Goal: Find specific page/section: Find specific page/section

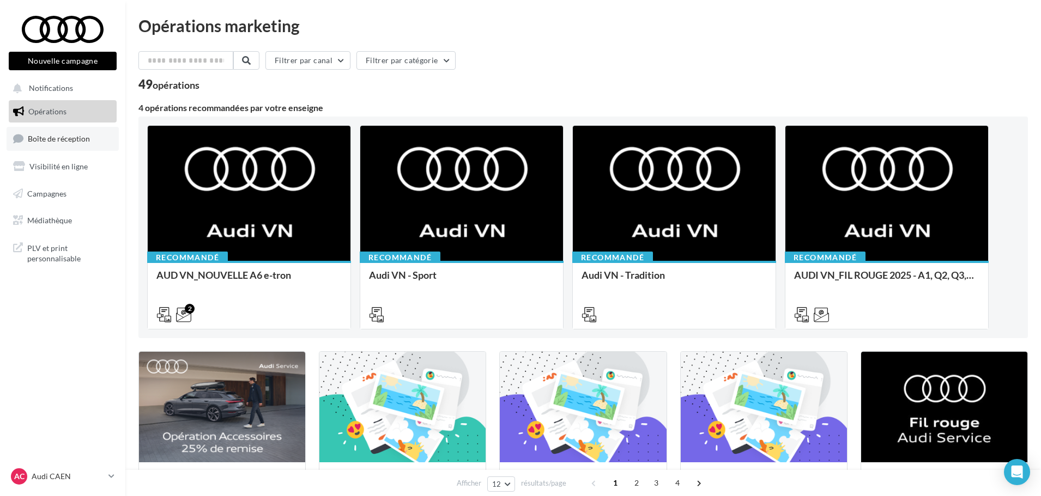
click at [62, 148] on link "Boîte de réception" at bounding box center [63, 138] width 112 height 23
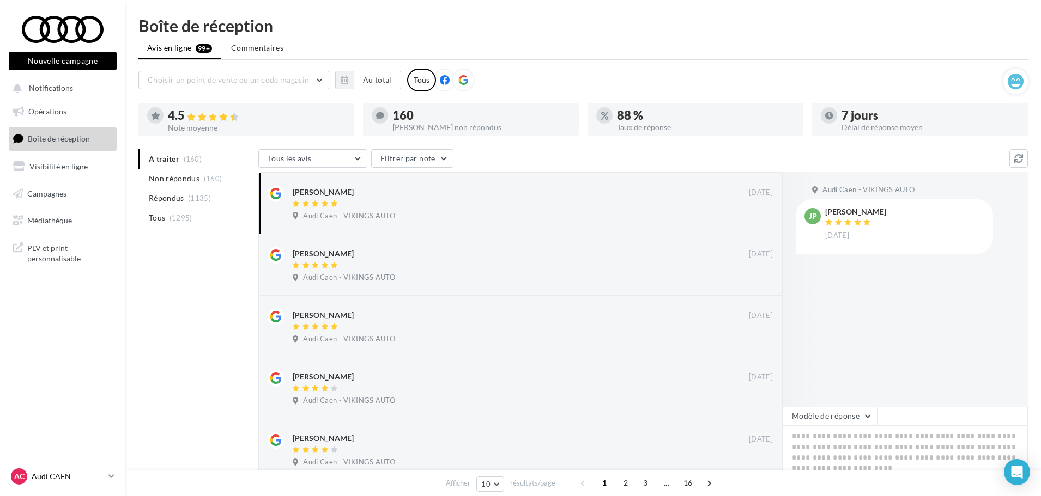
click at [72, 469] on div "AC Audi CAEN audi-[GEOGRAPHIC_DATA]-etho" at bounding box center [57, 477] width 93 height 16
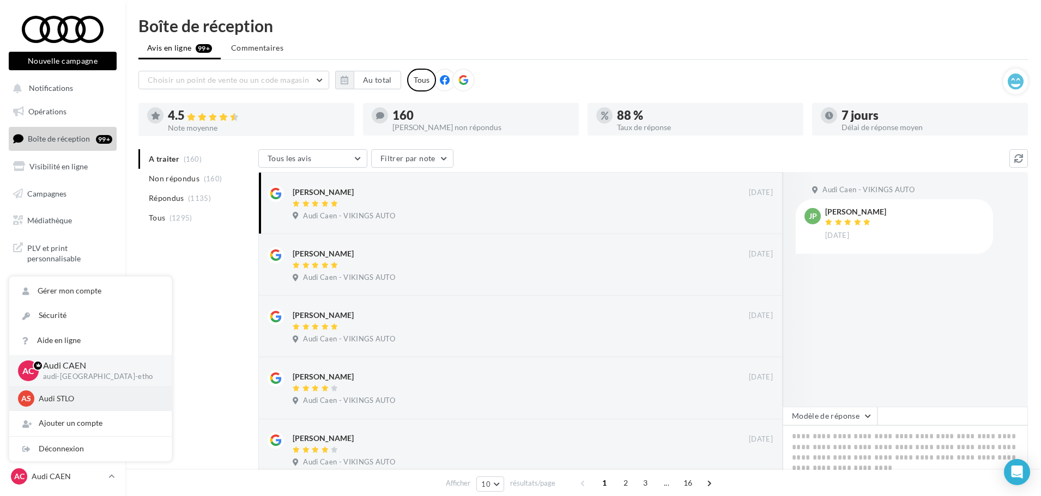
click at [77, 397] on p "Audi STLO" at bounding box center [99, 398] width 120 height 11
